Goal: Contribute content

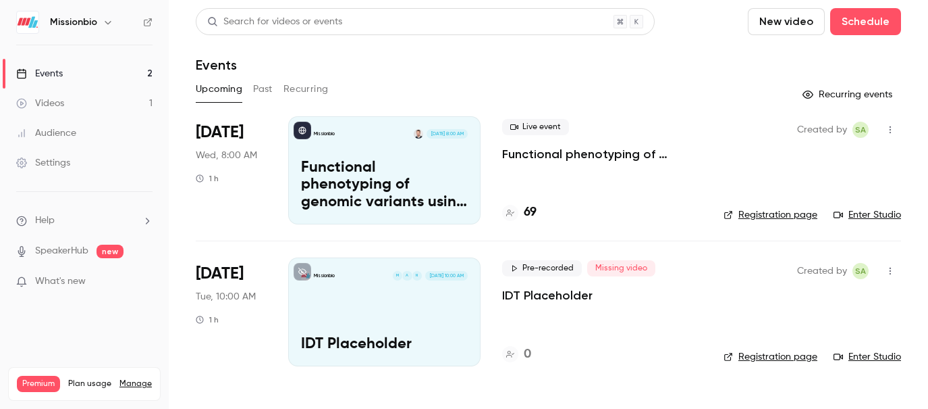
click at [883, 357] on link "Enter Studio" at bounding box center [868, 357] width 68 height 14
click at [893, 270] on icon "button" at bounding box center [890, 270] width 11 height 9
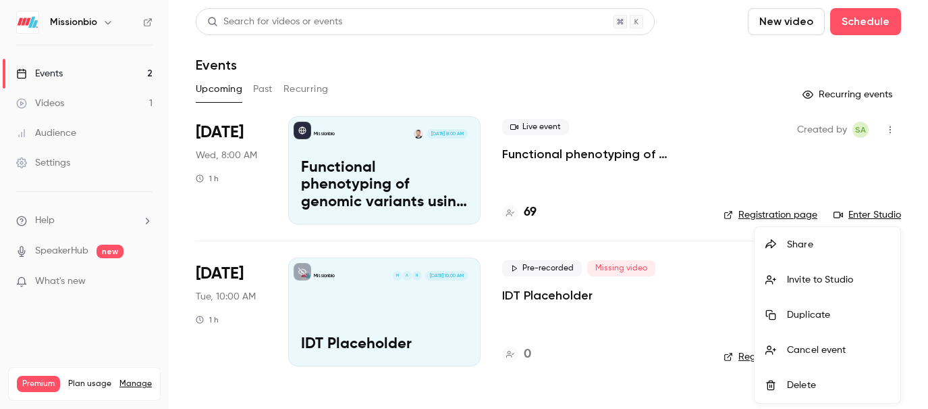
click at [679, 249] on div at bounding box center [464, 204] width 928 height 409
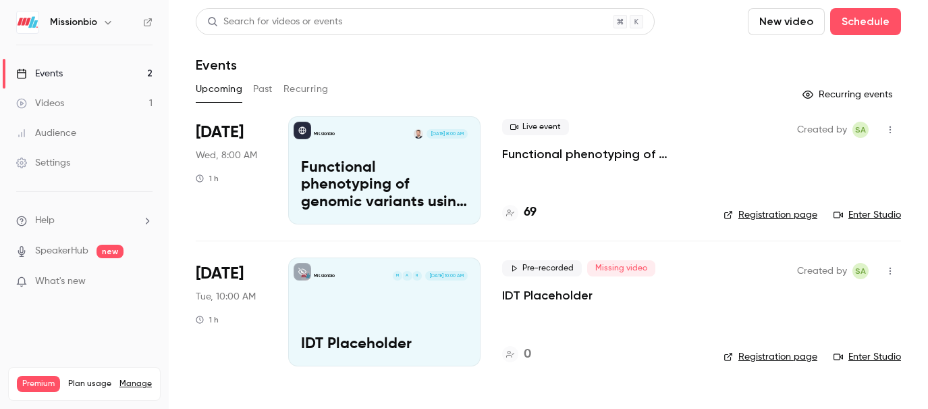
click at [865, 361] on link "Enter Studio" at bounding box center [868, 357] width 68 height 14
click at [76, 106] on link "Videos 1" at bounding box center [84, 103] width 169 height 30
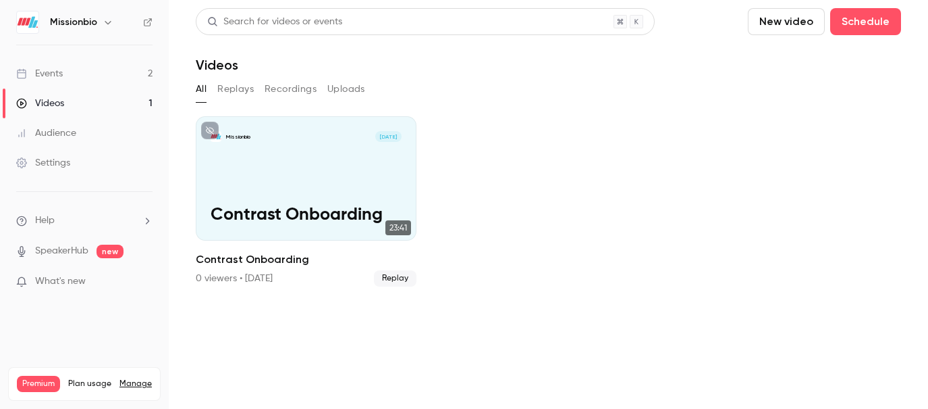
click at [793, 16] on button "New video" at bounding box center [786, 21] width 77 height 27
click at [797, 54] on div "Record" at bounding box center [836, 59] width 103 height 14
